Goal: Task Accomplishment & Management: Manage account settings

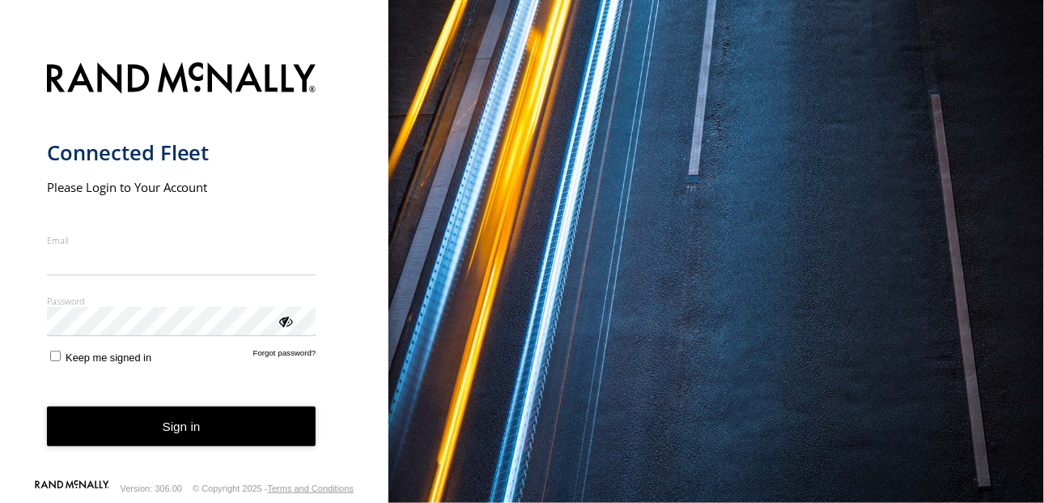
click at [163, 251] on input "Email" at bounding box center [182, 260] width 270 height 29
click at [80, 259] on input "Email" at bounding box center [182, 260] width 270 height 29
click at [52, 265] on input "Email" at bounding box center [182, 260] width 270 height 29
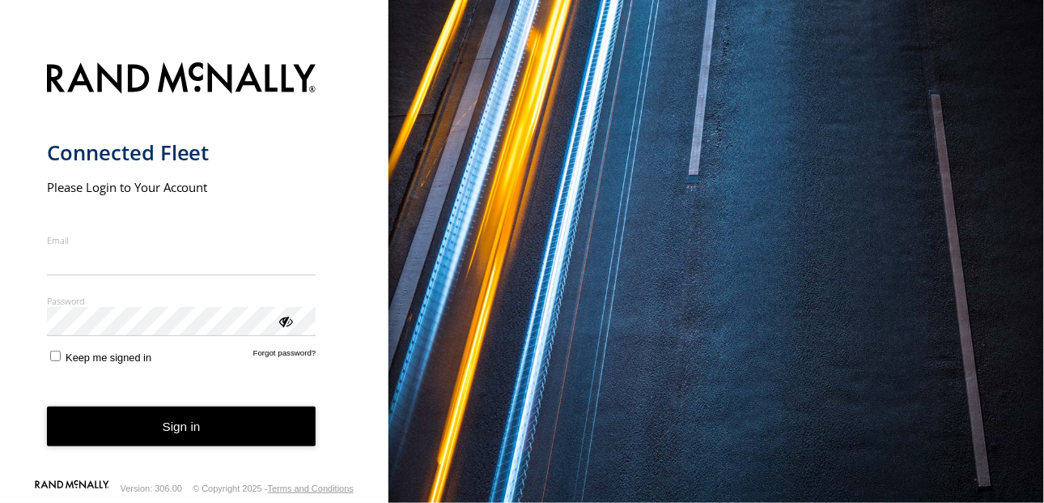
click at [103, 253] on input "Email" at bounding box center [182, 260] width 270 height 29
type input "**********"
click at [154, 428] on button "Sign in" at bounding box center [182, 426] width 270 height 40
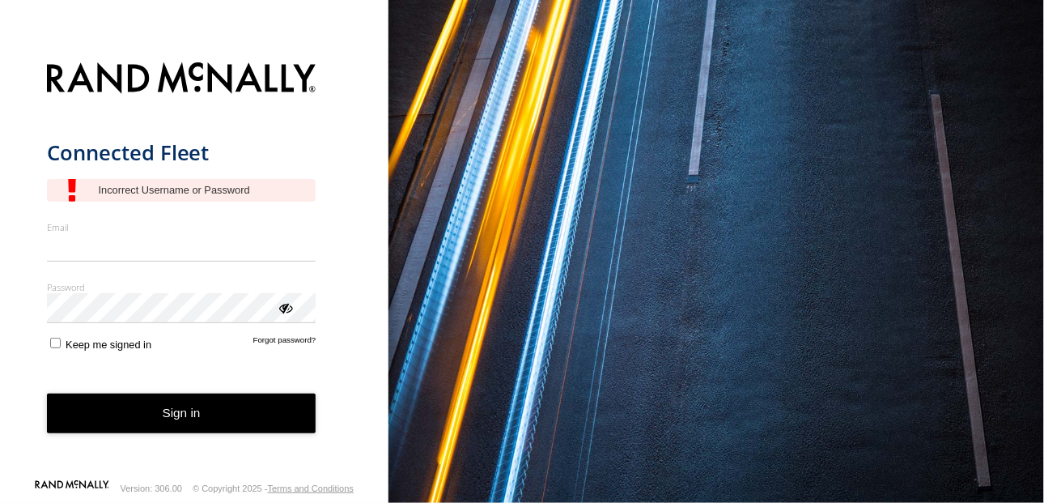
click at [154, 428] on button "Sign in" at bounding box center [182, 413] width 270 height 40
click at [5, 364] on div "Connected Fleet Email Enter a valid login email address eg. me@email.com Passwo…" at bounding box center [194, 251] width 389 height 503
click at [49, 229] on label "Email" at bounding box center [182, 227] width 270 height 12
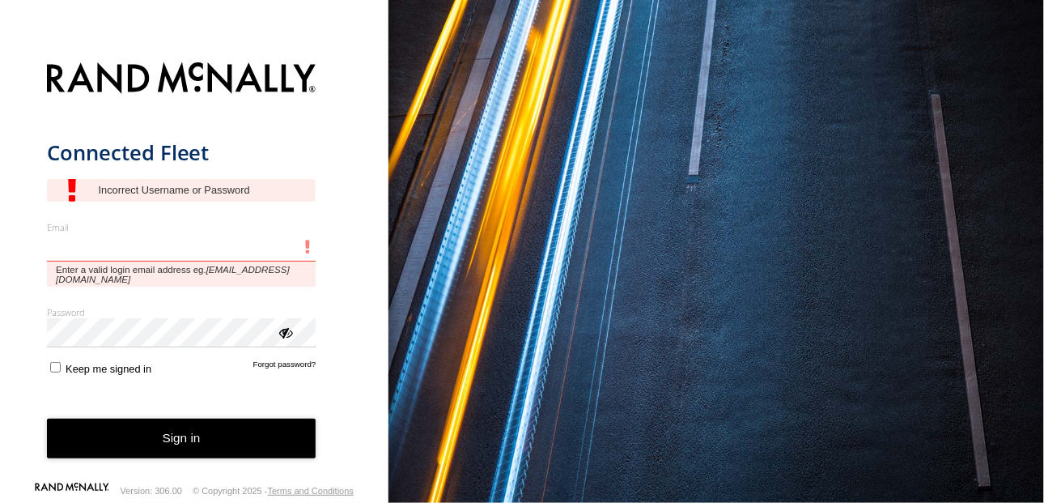
click at [49, 233] on input "Email" at bounding box center [182, 247] width 270 height 29
type input "**********"
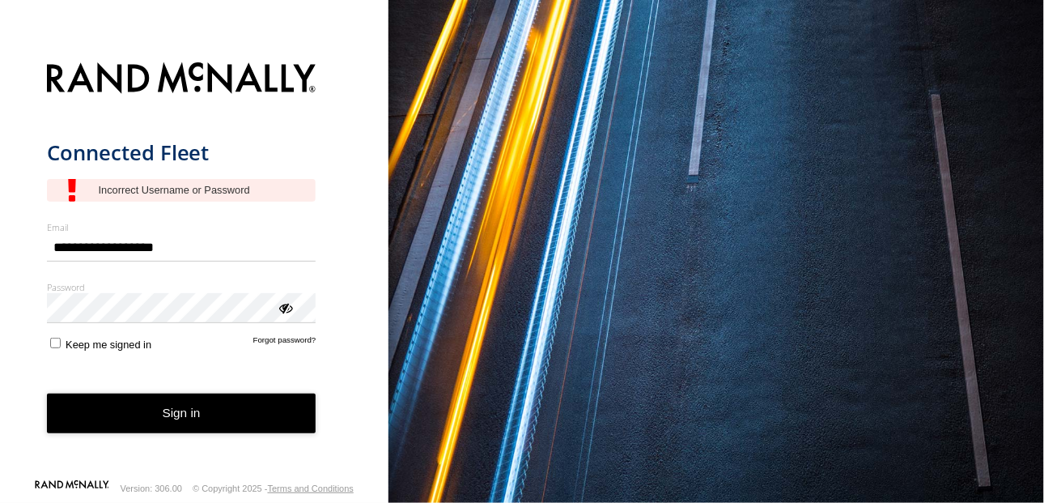
click at [182, 407] on button "Sign in" at bounding box center [182, 413] width 270 height 40
